Goal: Task Accomplishment & Management: Manage account settings

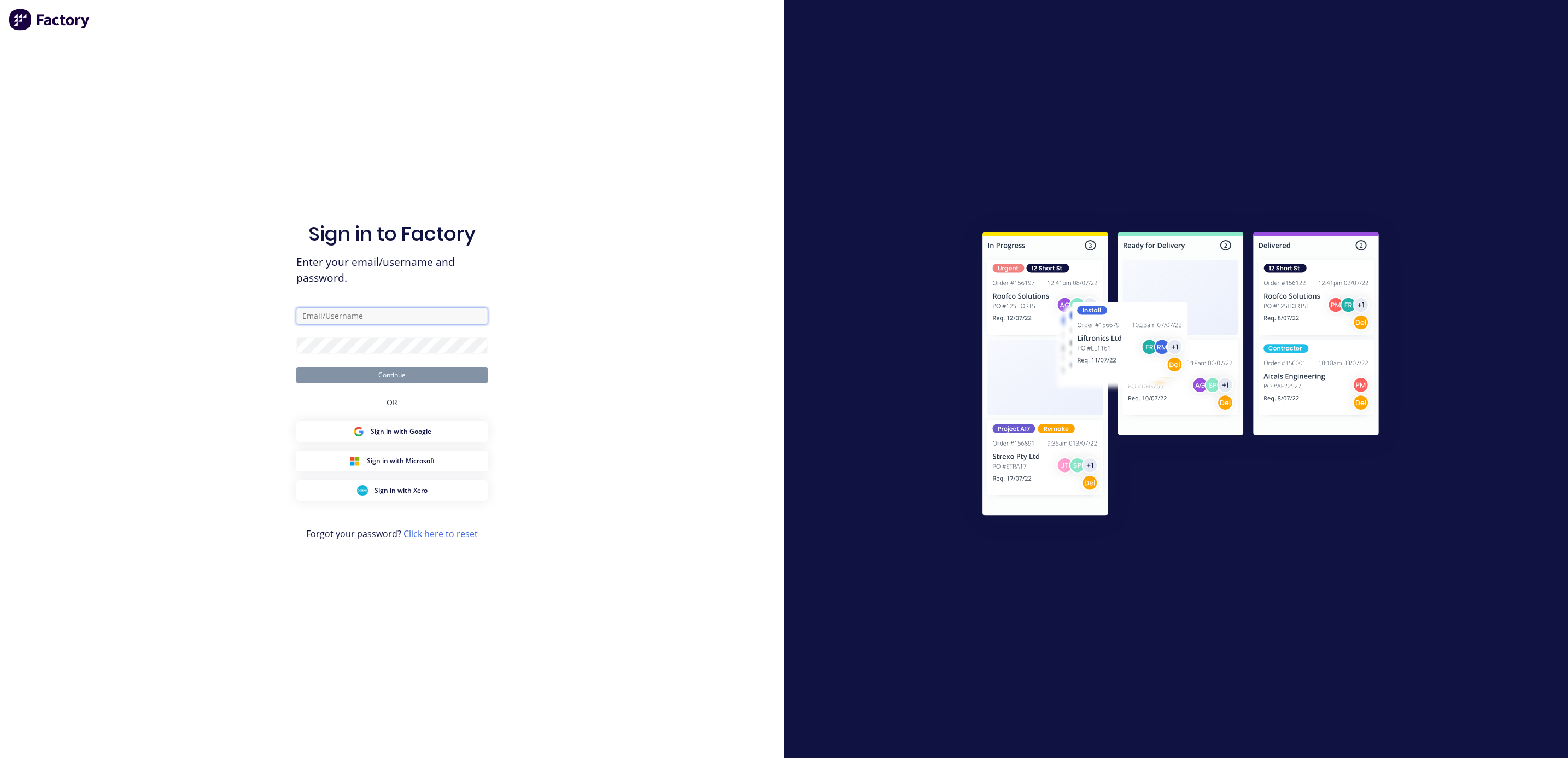
type input "[PERSON_NAME]"
click at [346, 381] on button "Continue" at bounding box center [392, 375] width 191 height 16
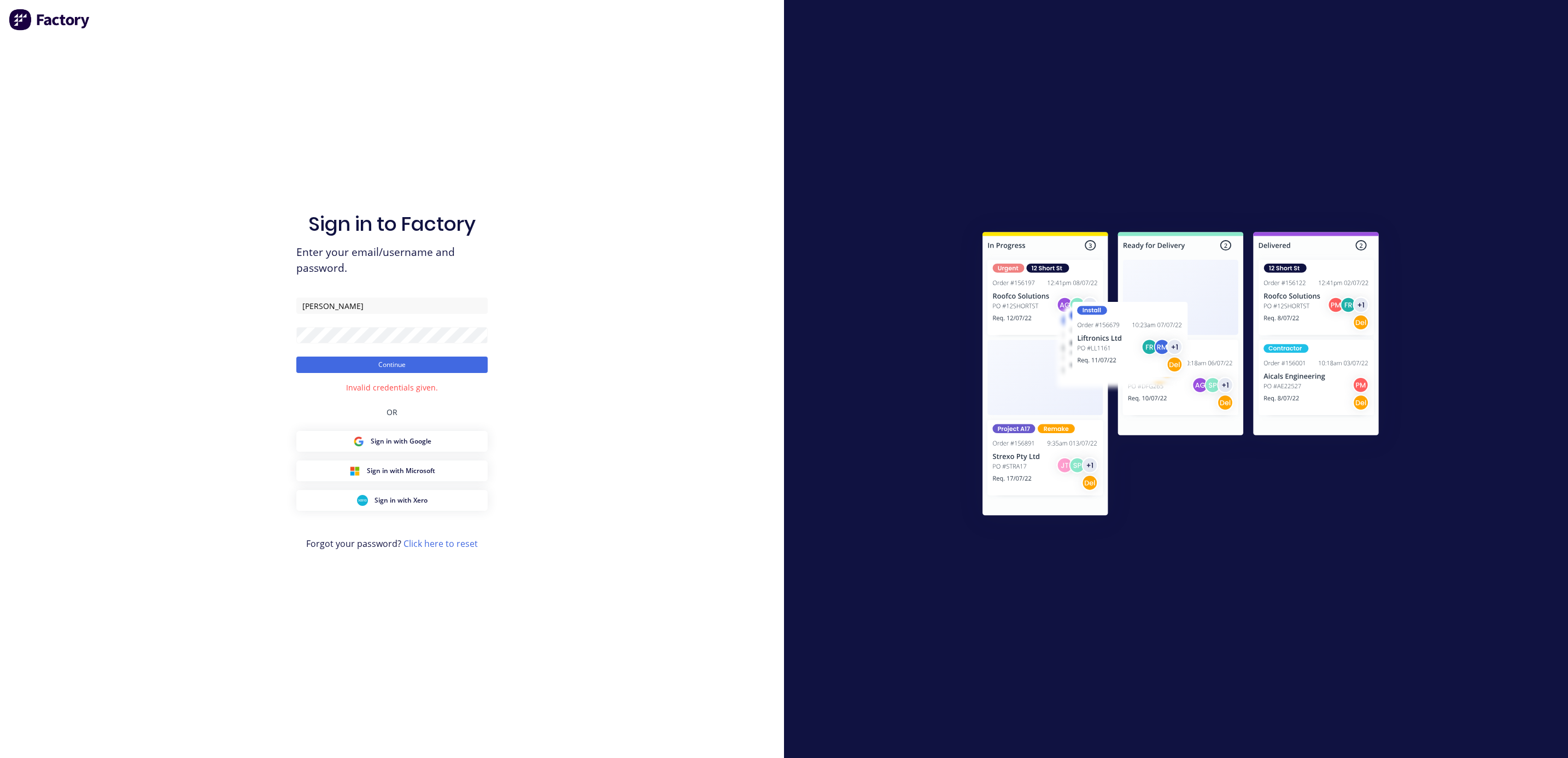
click at [407, 390] on div "Invalid credentials given." at bounding box center [392, 387] width 92 height 11
click at [454, 391] on div "Sign in to Factory Enter your email/username and password. [PERSON_NAME] Contin…" at bounding box center [392, 390] width 191 height 718
drag, startPoint x: 454, startPoint y: 391, endPoint x: 436, endPoint y: 384, distance: 19.3
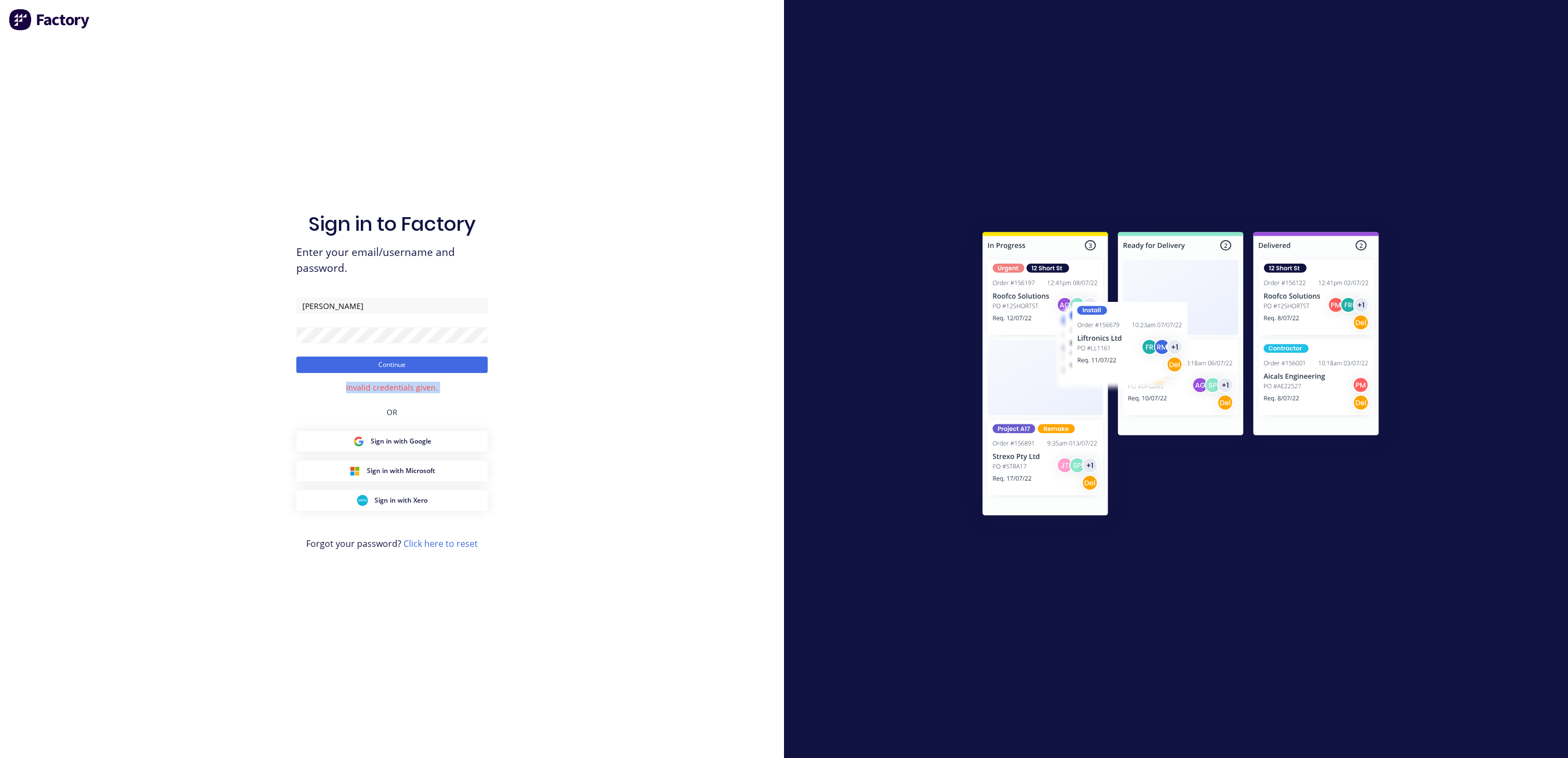
click at [436, 384] on div "Sign in to Factory Enter your email/username and password. [PERSON_NAME] Contin…" at bounding box center [392, 390] width 191 height 718
click at [335, 327] on form "Zhu Continue" at bounding box center [392, 336] width 191 height 76
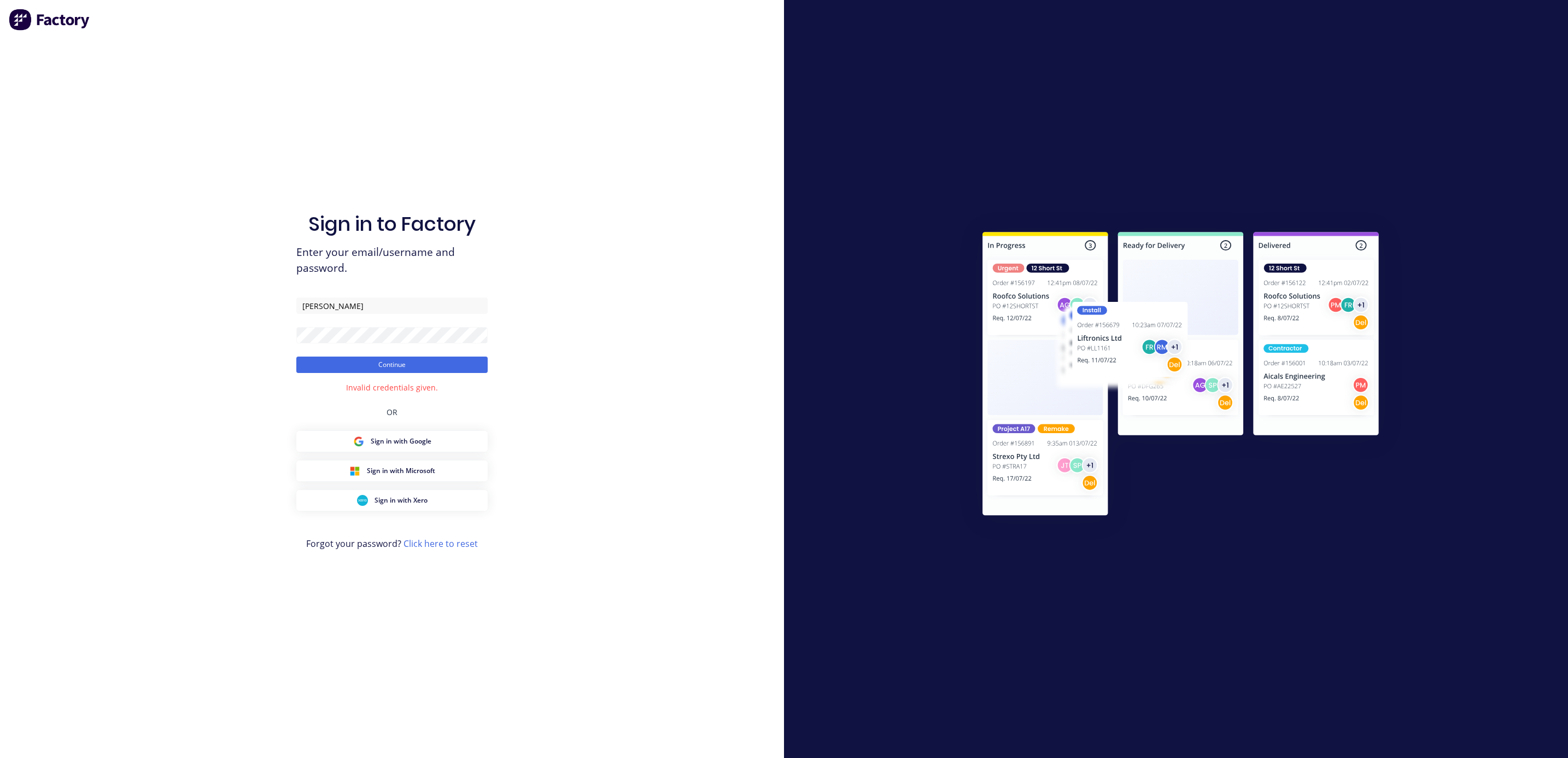
click at [594, 164] on div "Sign in to Factory Enter your email/username and password. [PERSON_NAME] Contin…" at bounding box center [392, 379] width 784 height 758
